Goal: Task Accomplishment & Management: Use online tool/utility

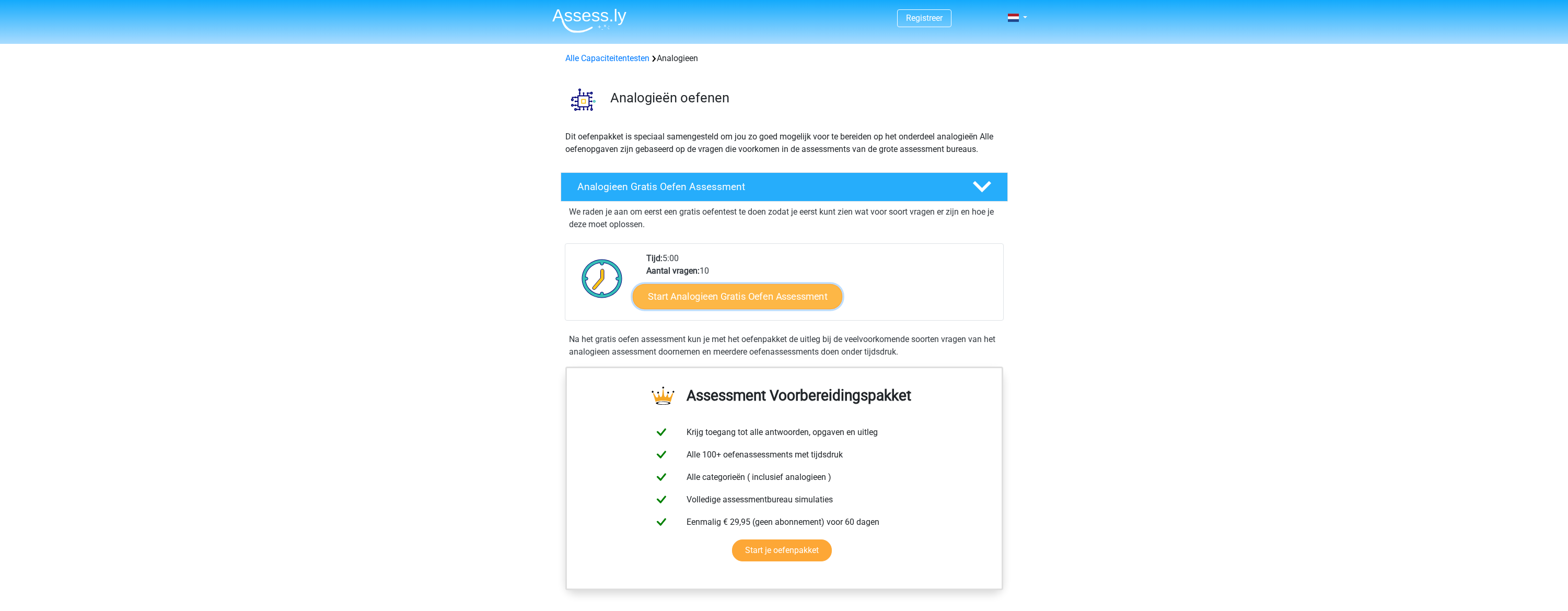
click at [785, 295] on link "Start Analogieen Gratis Oefen Assessment" at bounding box center [738, 296] width 210 height 25
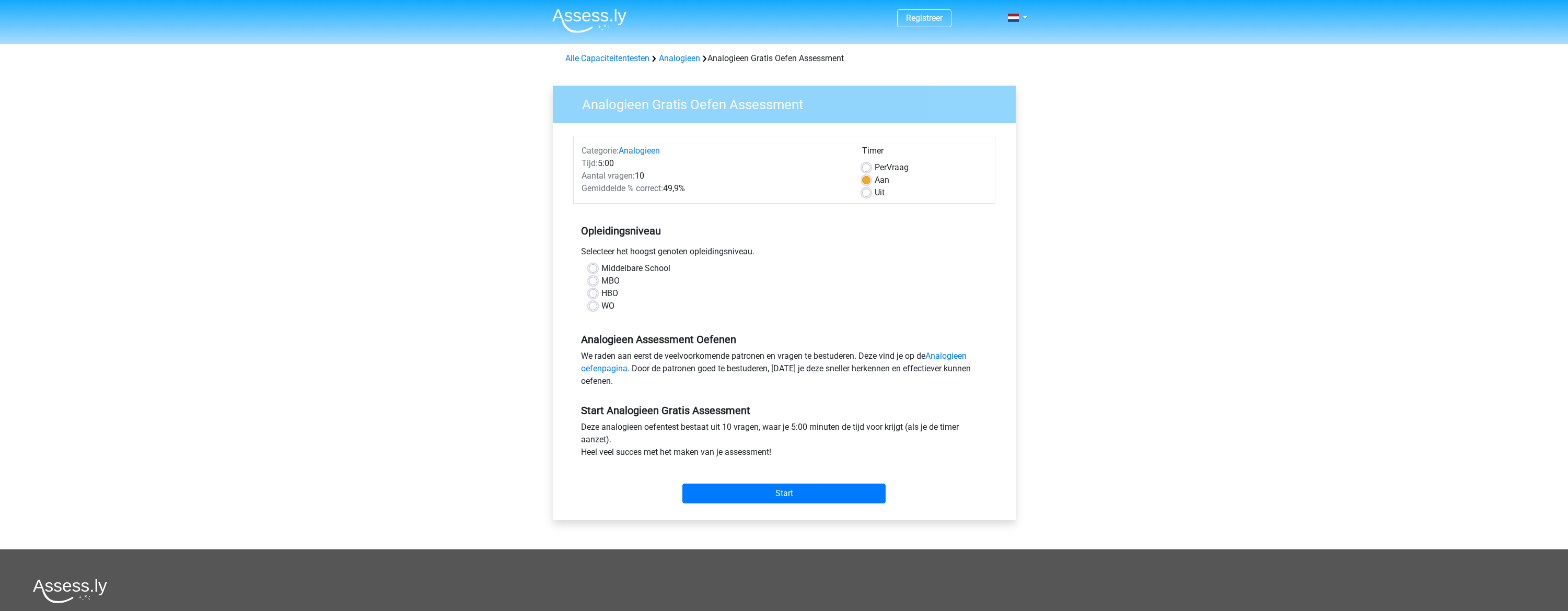
click at [611, 295] on label "HBO" at bounding box center [609, 294] width 17 height 12
click at [597, 295] on input "HBO" at bounding box center [594, 293] width 9 height 11
radio input "true"
click at [760, 494] on input "Start" at bounding box center [784, 494] width 203 height 20
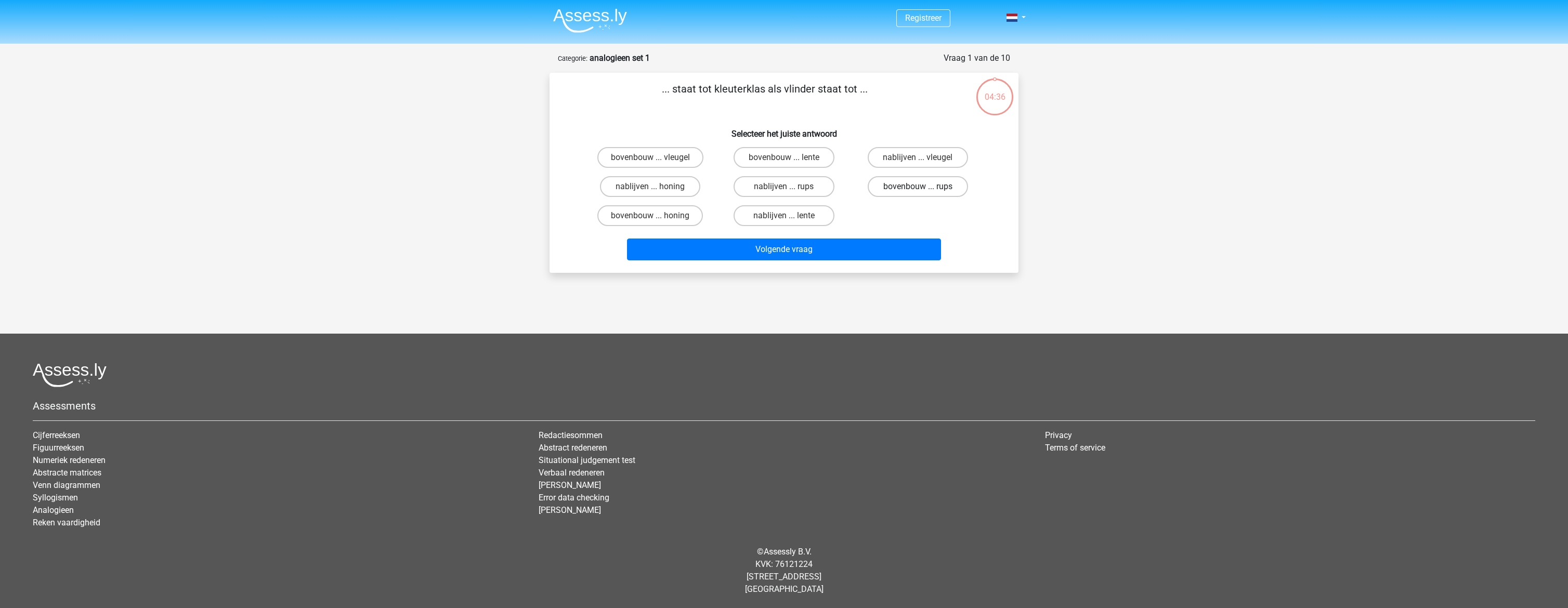
click at [899, 186] on label "bovenbouw ... rups" at bounding box center [918, 187] width 100 height 21
click at [918, 187] on input "bovenbouw ... rups" at bounding box center [921, 190] width 7 height 7
radio input "true"
click at [801, 249] on button "Volgende vraag" at bounding box center [784, 249] width 315 height 22
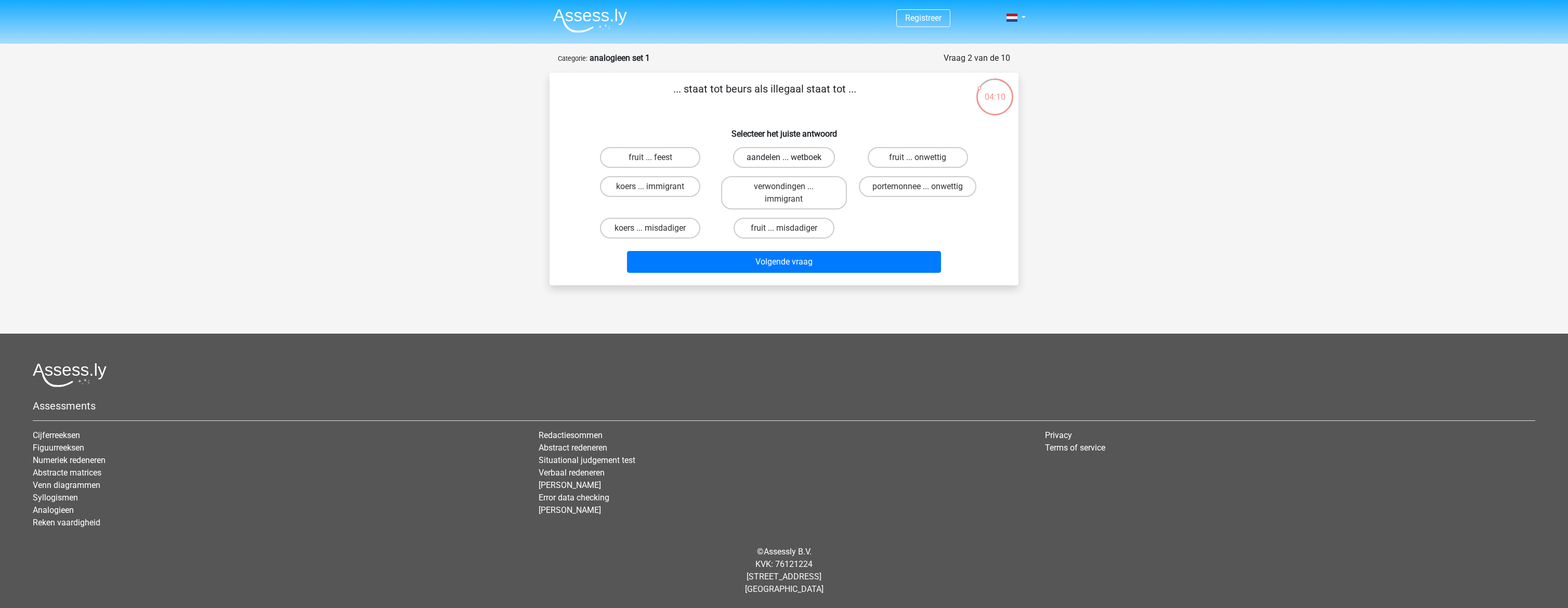
click at [760, 158] on label "aandelen ... wetboek" at bounding box center [784, 158] width 102 height 21
click at [784, 158] on input "aandelen ... wetboek" at bounding box center [788, 161] width 7 height 7
radio input "true"
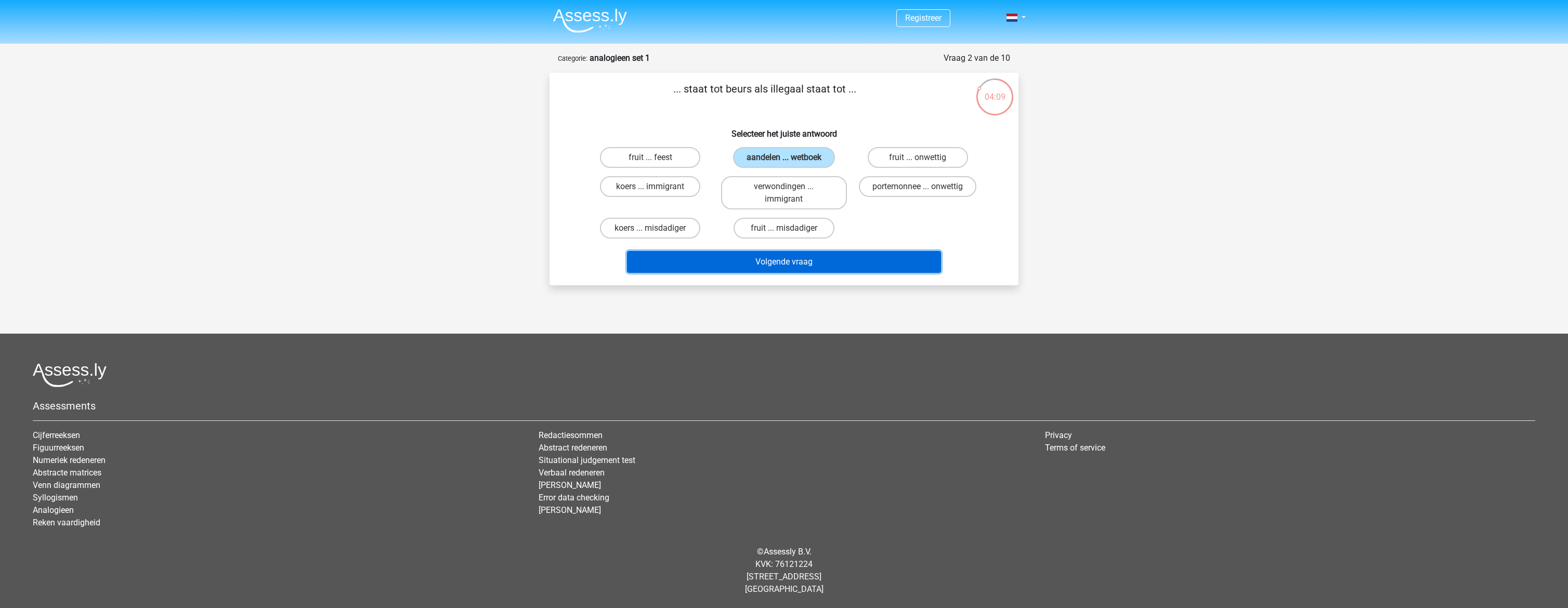
click at [788, 256] on button "Volgende vraag" at bounding box center [784, 262] width 315 height 22
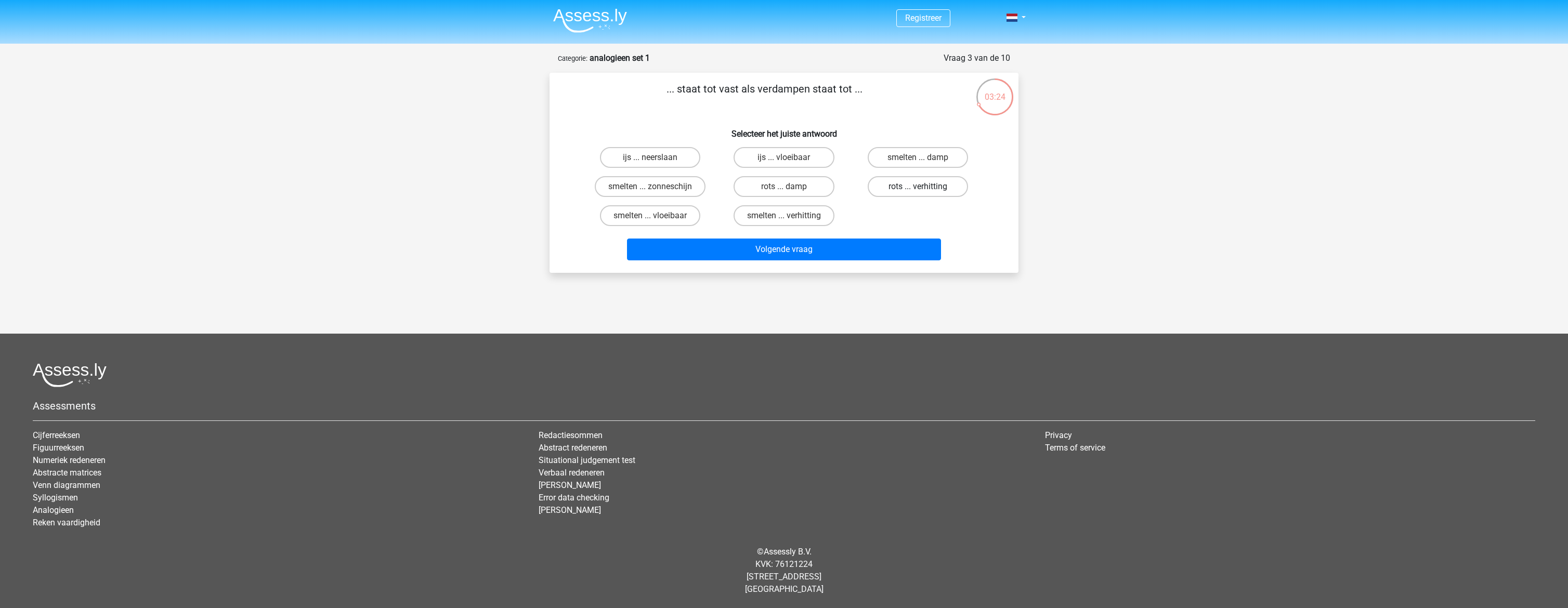
click at [893, 189] on label "rots ... verhitting" at bounding box center [918, 187] width 100 height 21
click at [918, 189] on input "rots ... verhitting" at bounding box center [921, 190] width 7 height 7
radio input "true"
click at [823, 248] on button "Volgende vraag" at bounding box center [784, 249] width 315 height 22
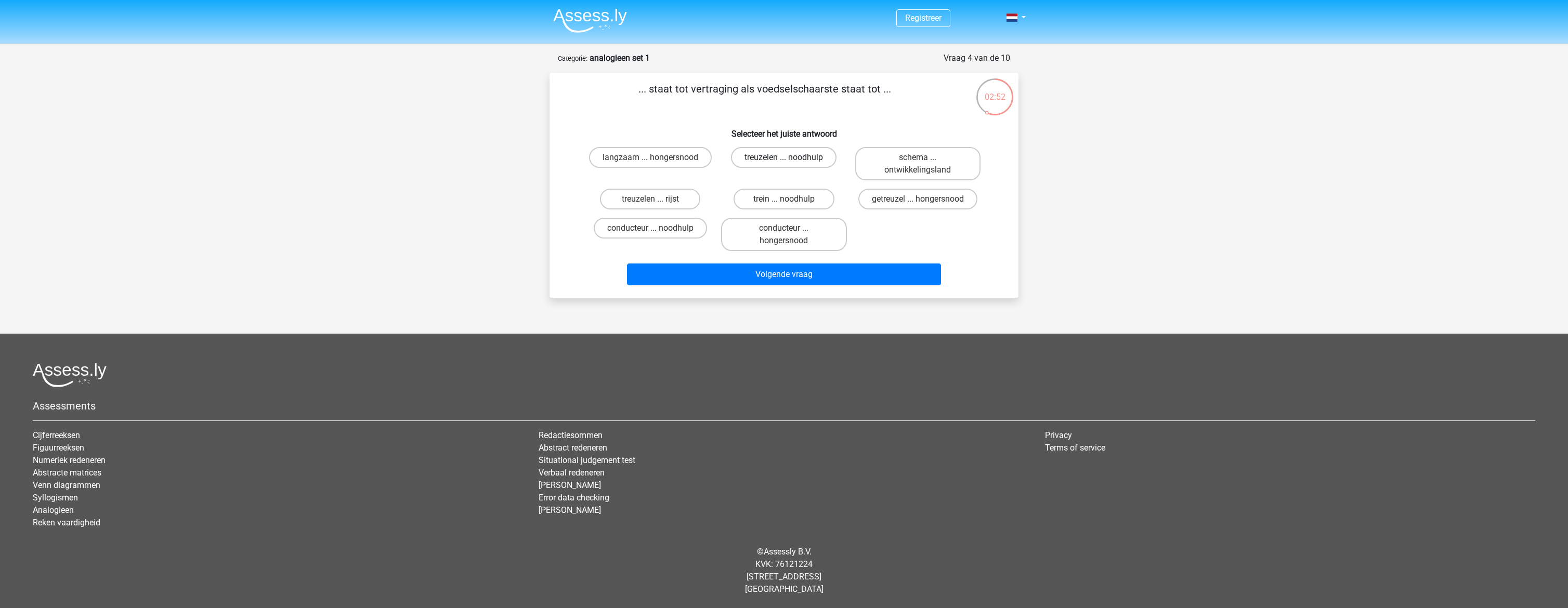
click at [767, 159] on label "treuzelen ... noodhulp" at bounding box center [784, 158] width 106 height 21
click at [784, 159] on input "treuzelen ... noodhulp" at bounding box center [788, 161] width 7 height 7
radio input "true"
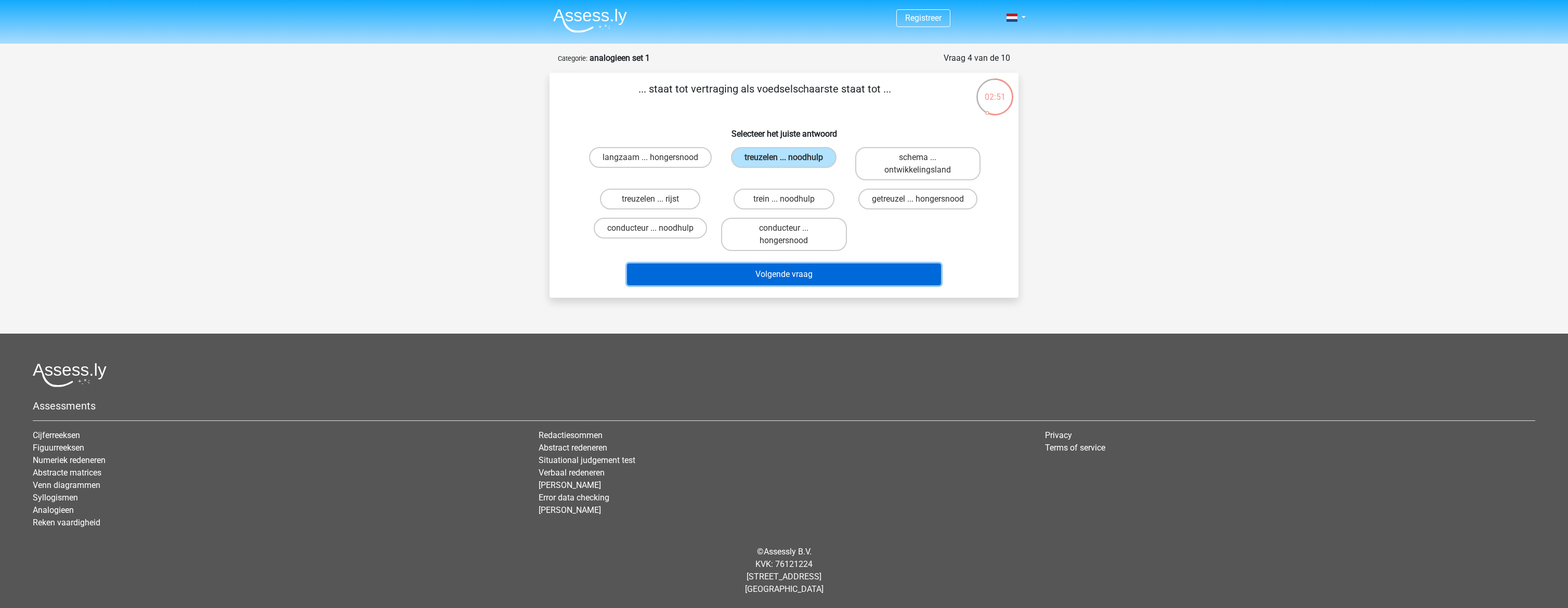
click at [810, 274] on button "Volgende vraag" at bounding box center [784, 274] width 315 height 22
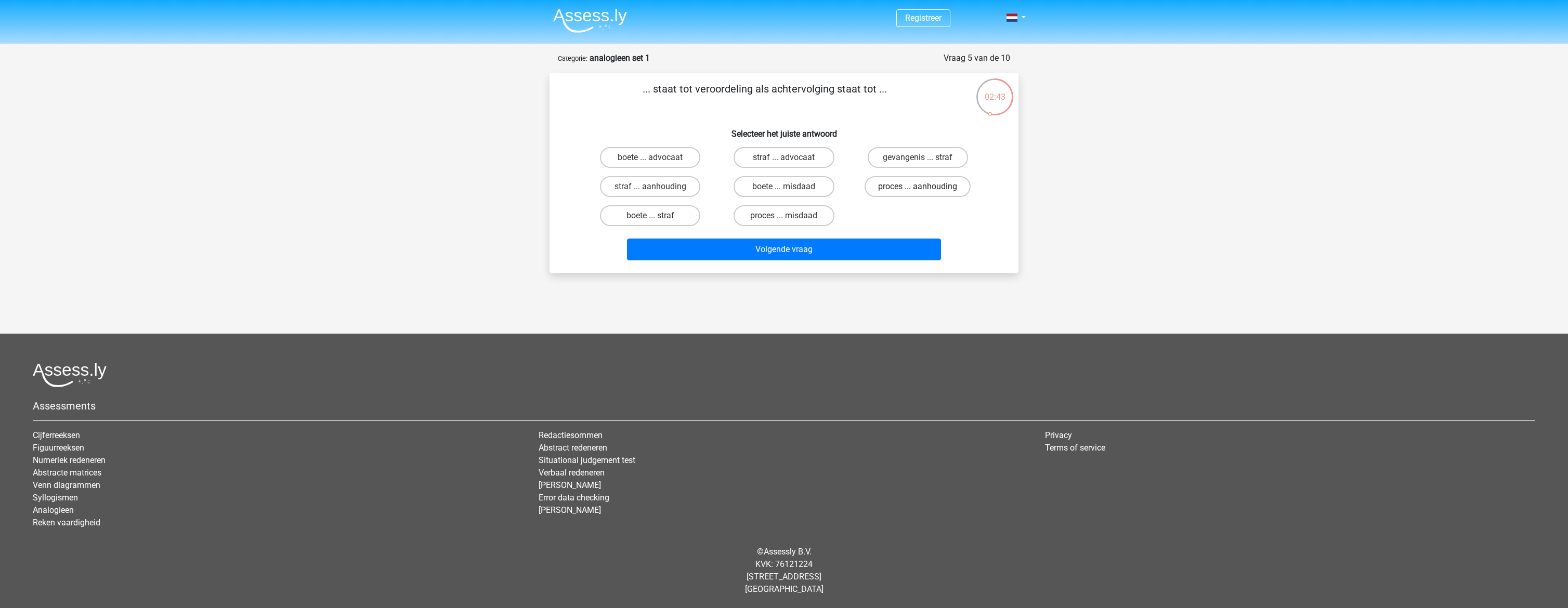
click at [908, 188] on label "proces ... aanhouding" at bounding box center [918, 187] width 106 height 21
click at [918, 188] on input "proces ... aanhouding" at bounding box center [921, 190] width 7 height 7
radio input "true"
click at [806, 251] on button "Volgende vraag" at bounding box center [784, 249] width 315 height 22
click at [910, 188] on label "duif ... wijsheid" at bounding box center [918, 187] width 100 height 21
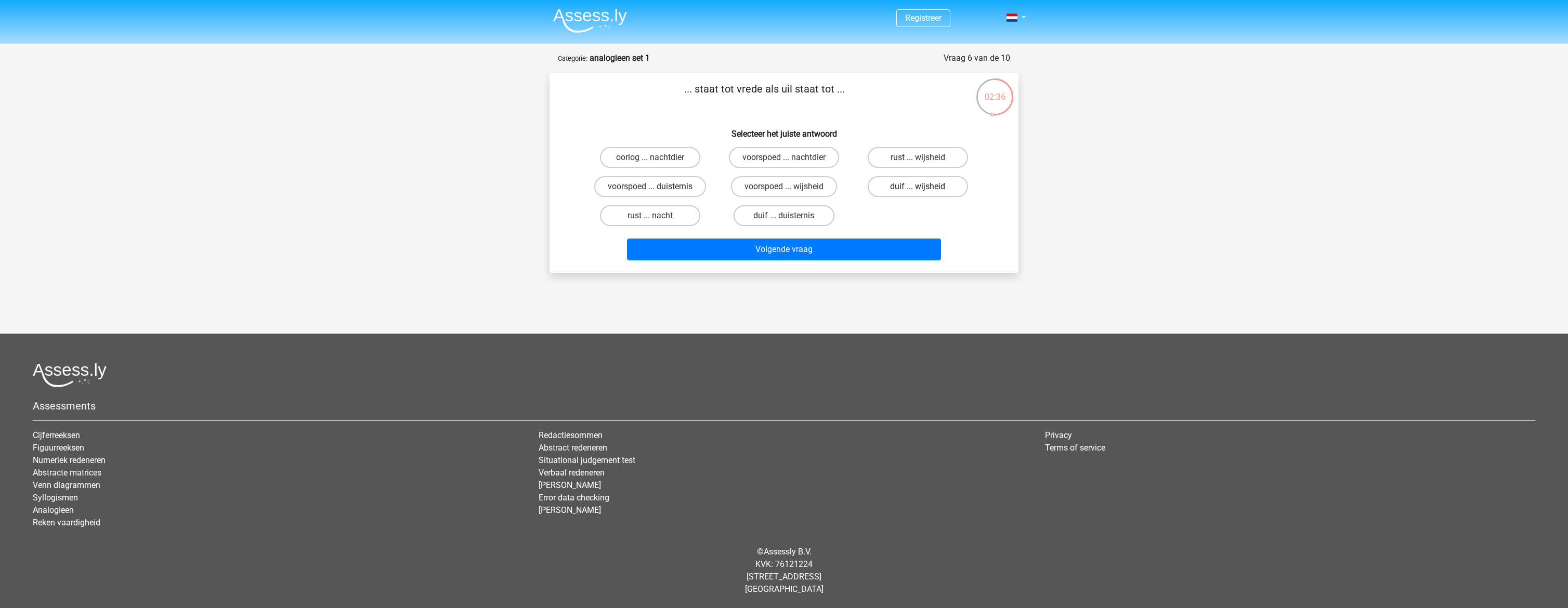
click at [918, 188] on input "duif ... wijsheid" at bounding box center [921, 190] width 7 height 7
radio input "true"
click at [800, 247] on button "Volgende vraag" at bounding box center [784, 249] width 315 height 22
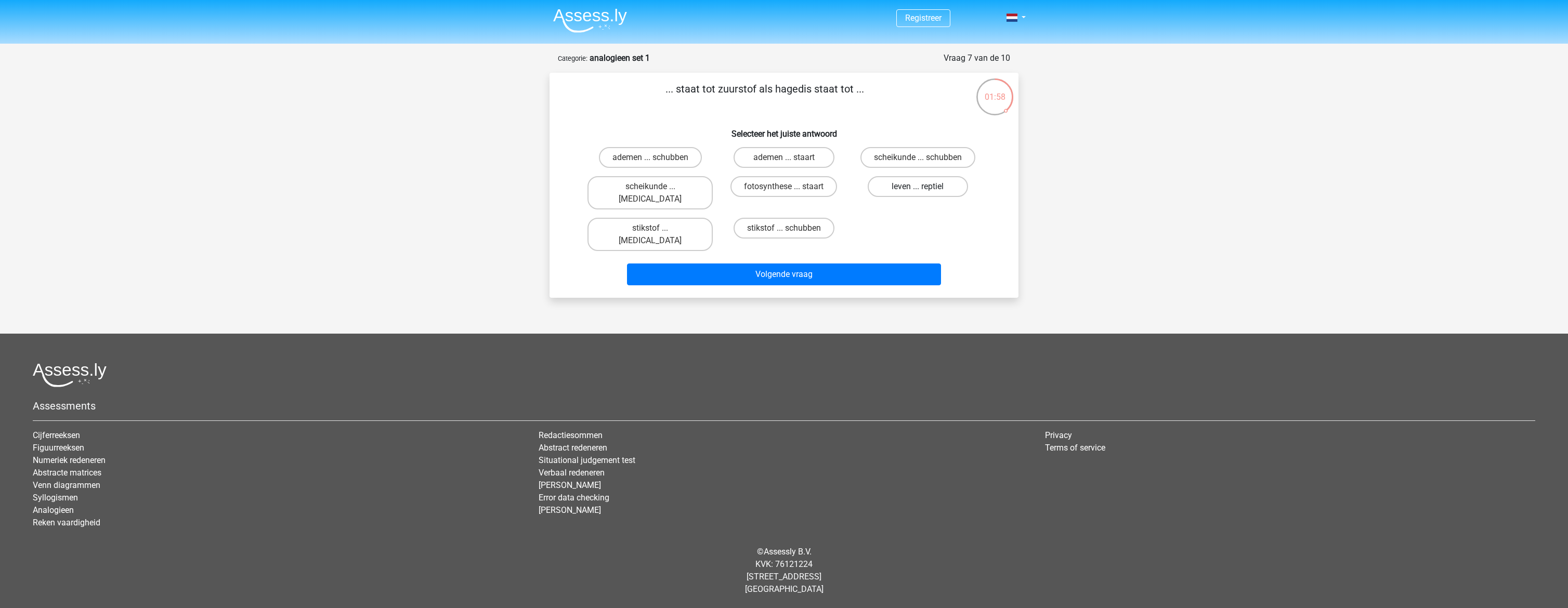
click at [906, 188] on label "leven ... reptiel" at bounding box center [918, 187] width 100 height 21
click at [918, 188] on input "leven ... reptiel" at bounding box center [921, 190] width 7 height 7
radio input "true"
click at [785, 263] on button "Volgende vraag" at bounding box center [784, 274] width 315 height 22
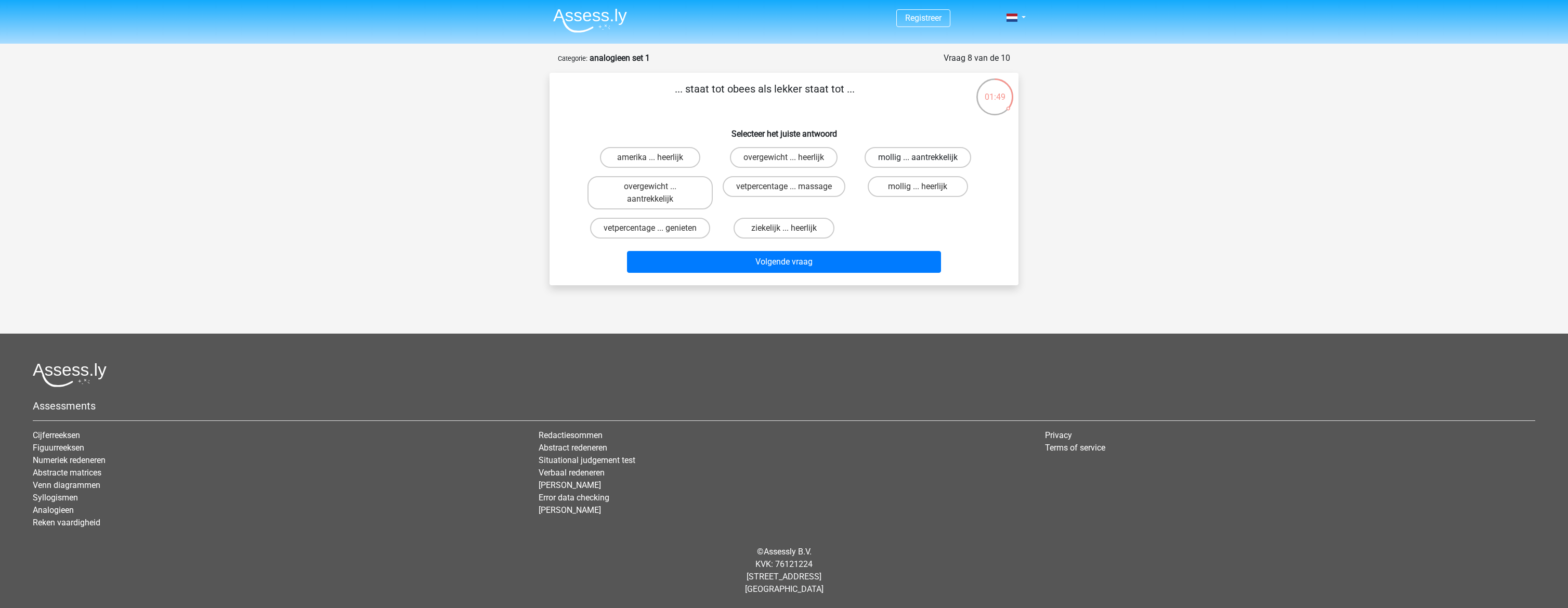
click at [889, 161] on label "mollig ... aantrekkelijk" at bounding box center [918, 158] width 106 height 21
click at [918, 161] on input "mollig ... aantrekkelijk" at bounding box center [921, 161] width 7 height 7
radio input "true"
click at [897, 193] on label "mollig ... heerlijk" at bounding box center [918, 187] width 100 height 21
click at [918, 193] on input "mollig ... heerlijk" at bounding box center [921, 190] width 7 height 7
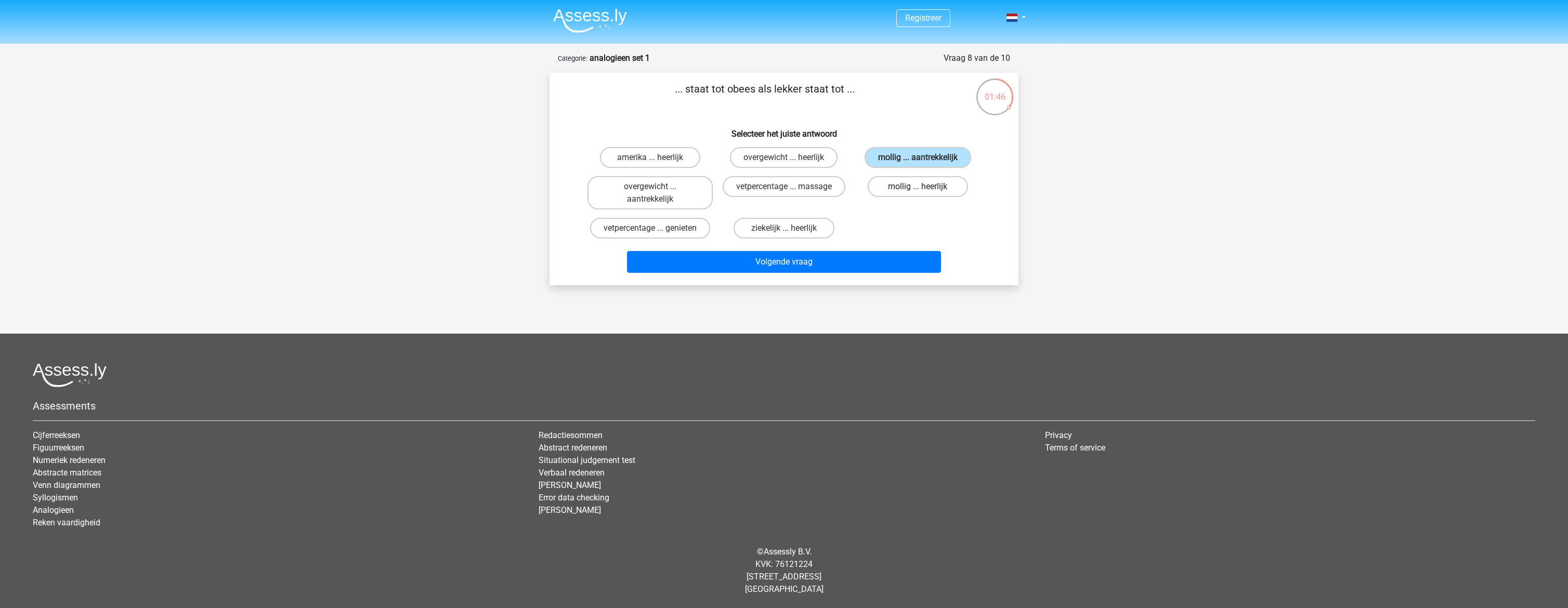
radio input "true"
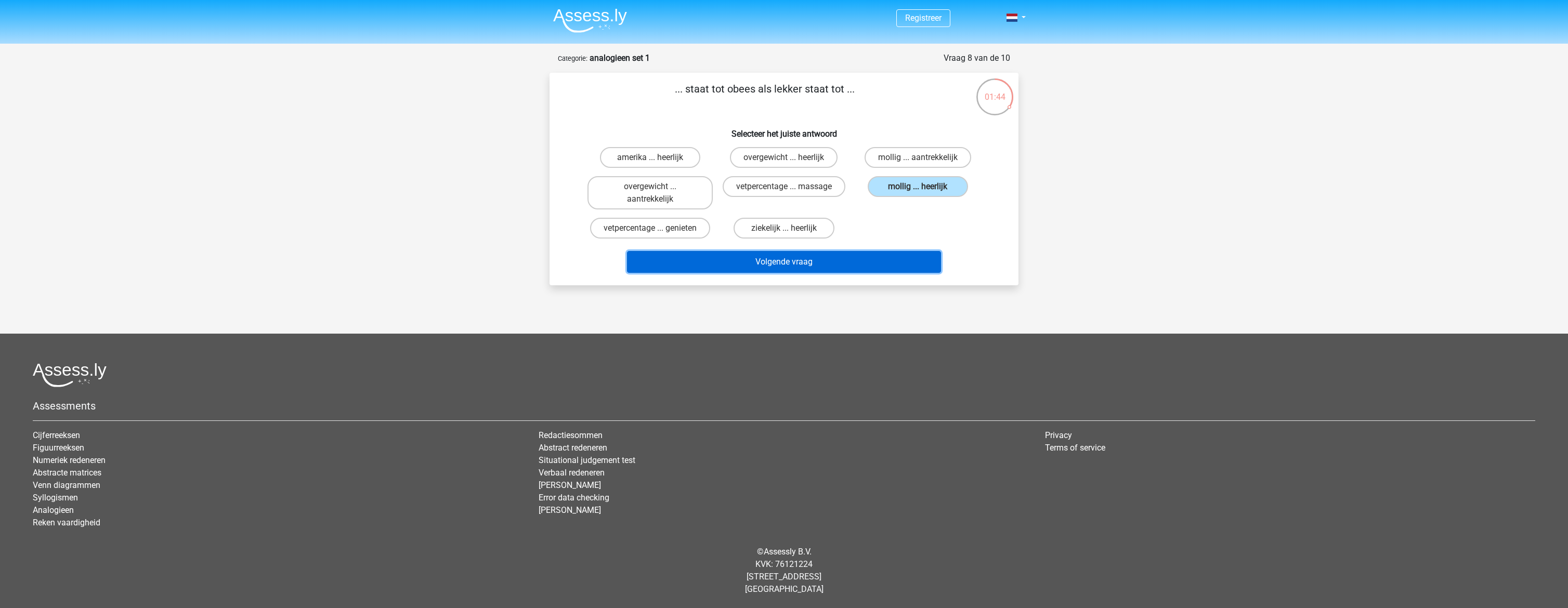
click at [755, 264] on button "Volgende vraag" at bounding box center [784, 262] width 315 height 22
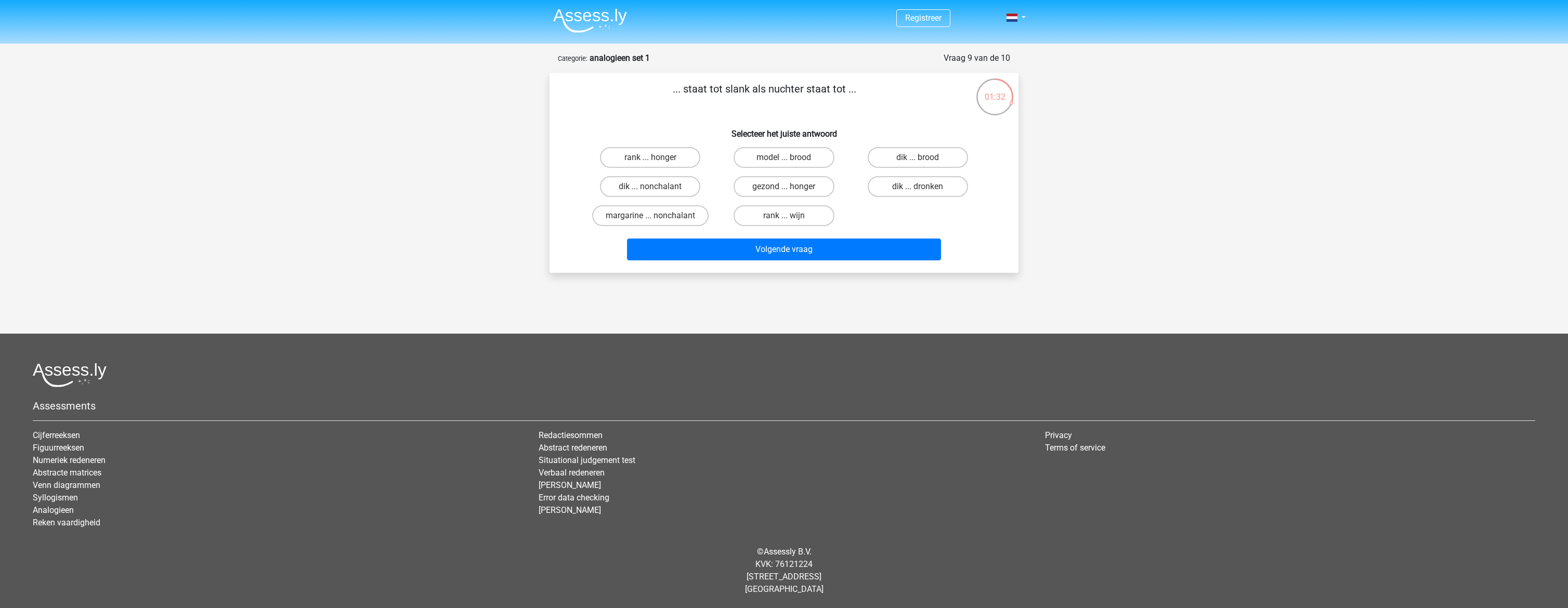
click at [923, 191] on input "dik ... dronken" at bounding box center [921, 190] width 7 height 7
radio input "true"
click at [817, 254] on button "Volgende vraag" at bounding box center [784, 249] width 315 height 22
click at [641, 186] on label "pixel ... wiel" at bounding box center [650, 187] width 100 height 21
click at [651, 187] on input "pixel ... wiel" at bounding box center [654, 190] width 7 height 7
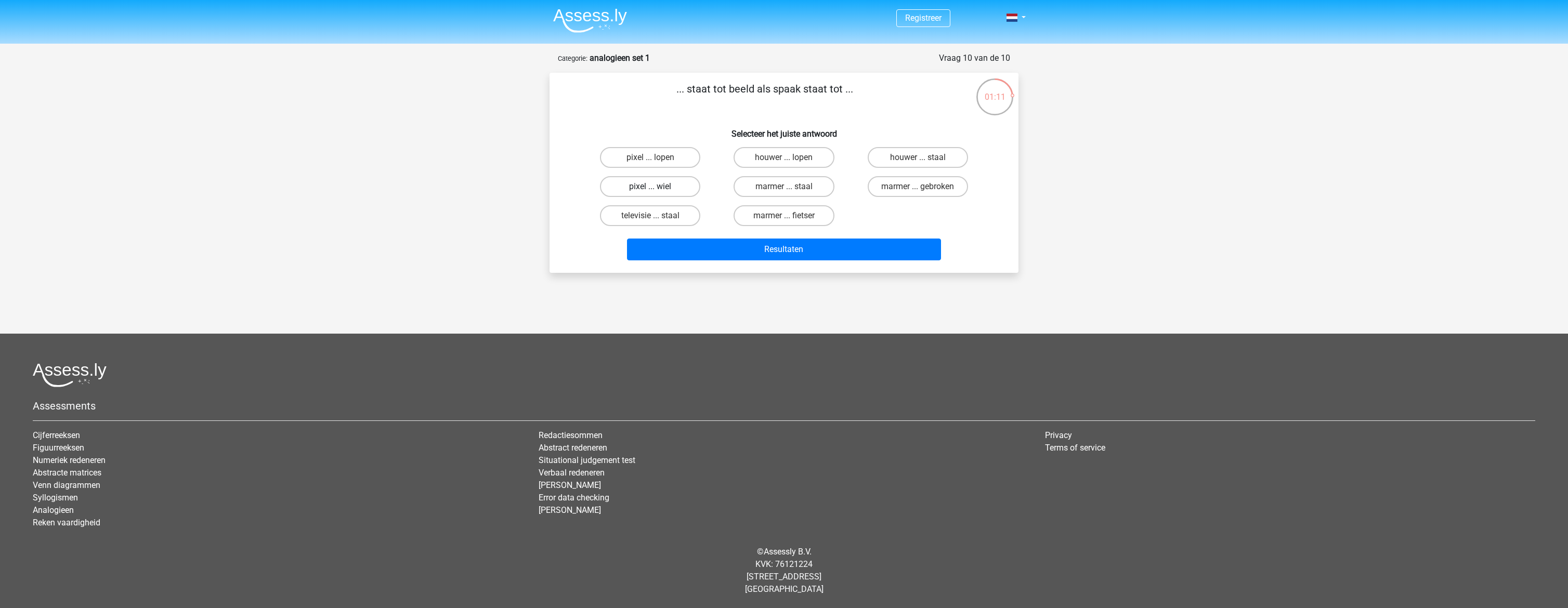
radio input "true"
click at [741, 246] on button "Resultaten" at bounding box center [784, 249] width 315 height 22
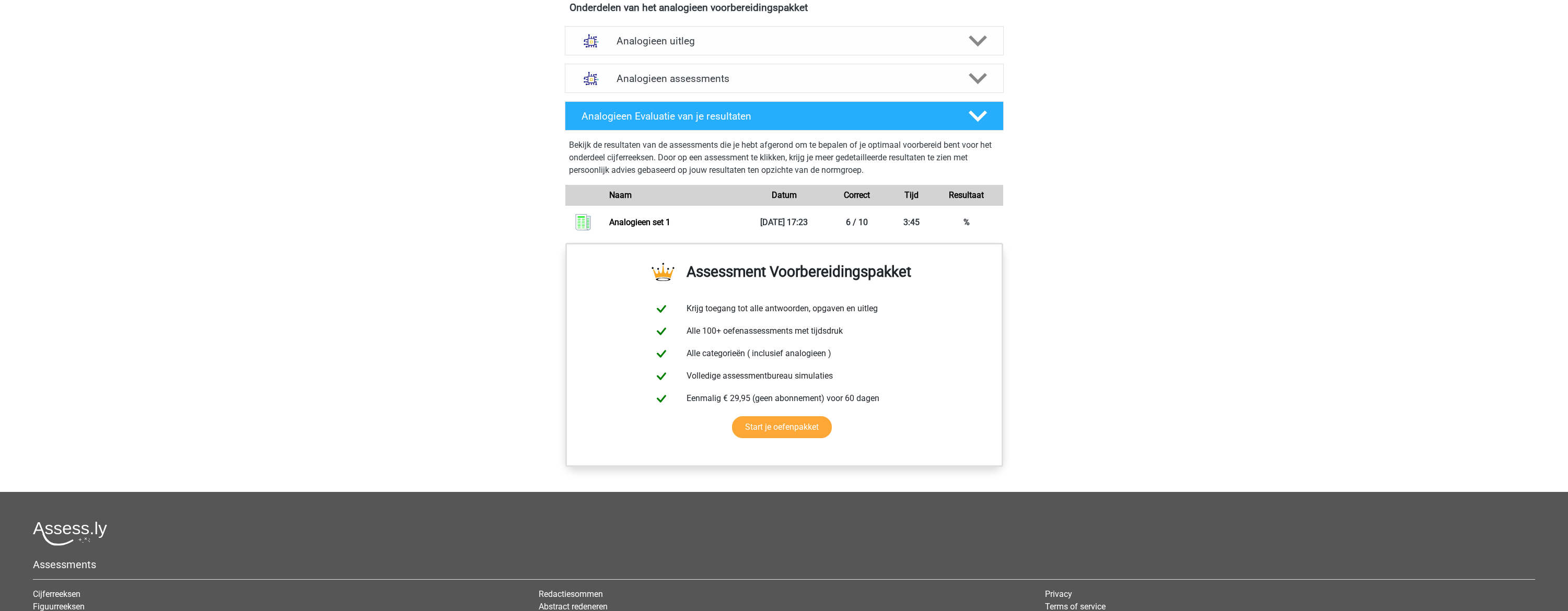
scroll to position [409, 0]
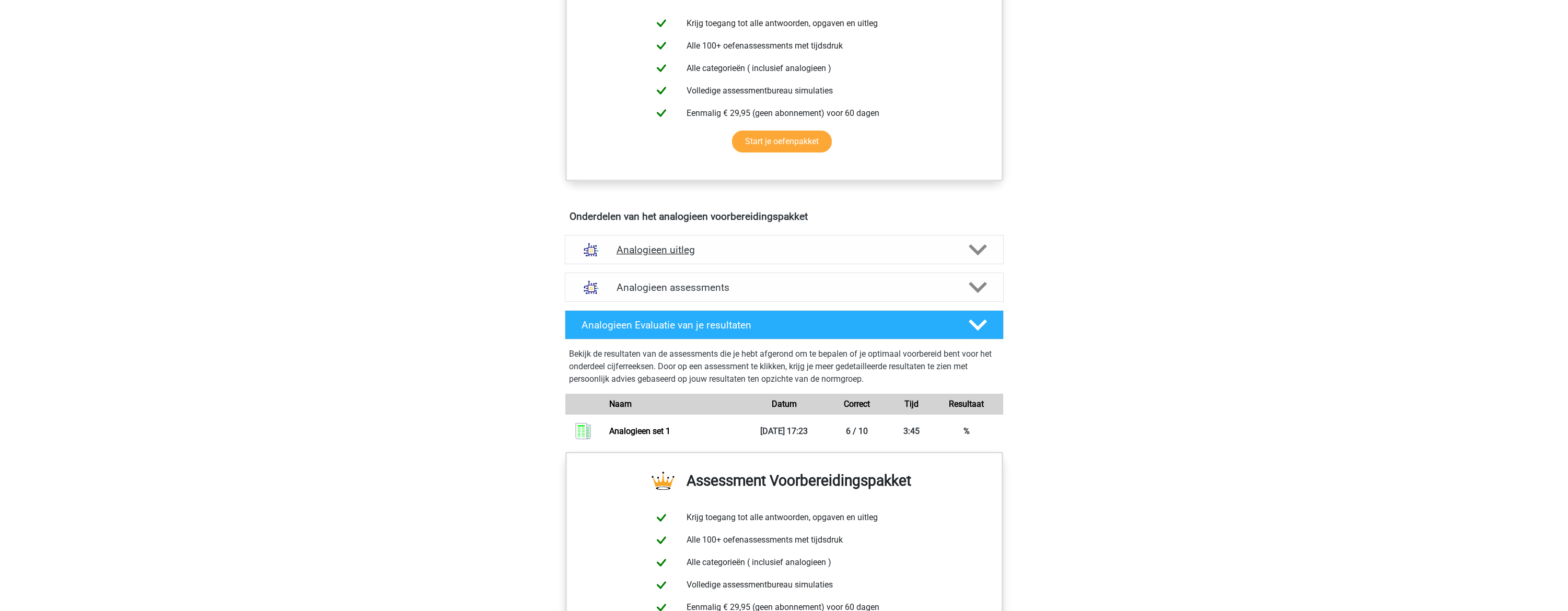
click at [685, 252] on h4 "Analogieen uitleg" at bounding box center [784, 250] width 336 height 12
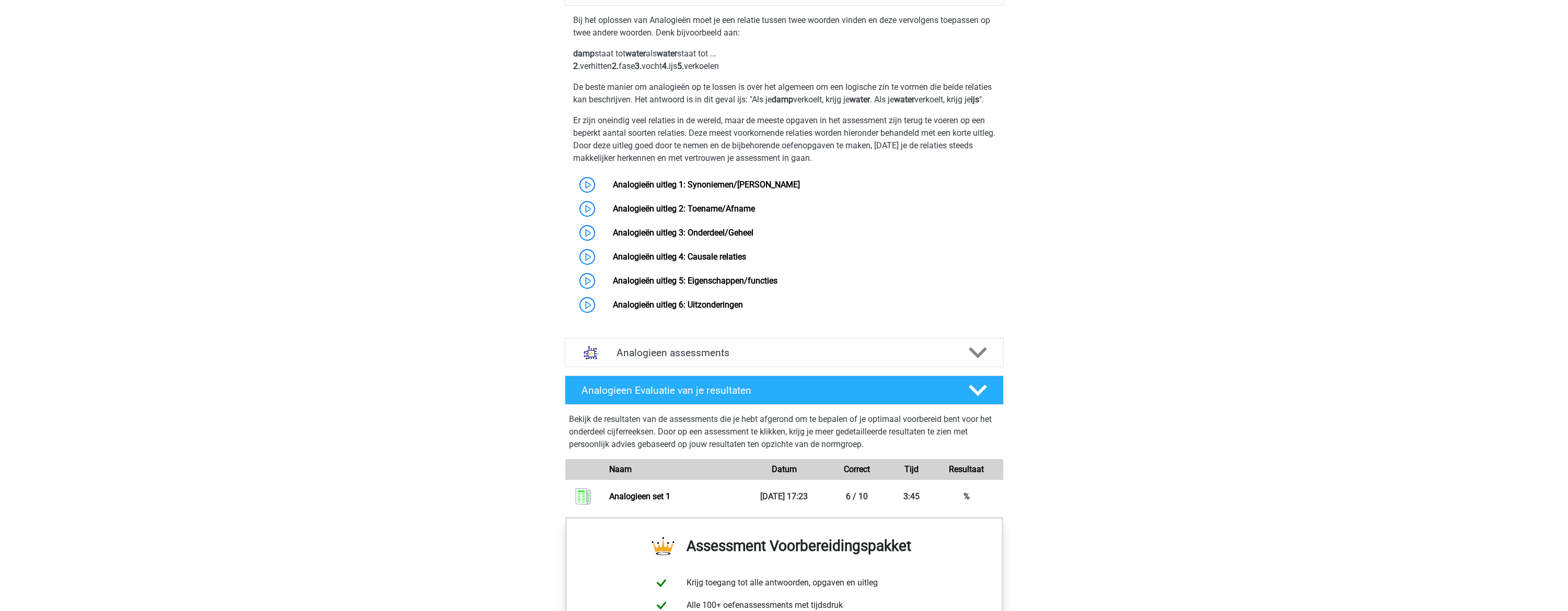
scroll to position [671, 0]
